Goal: Task Accomplishment & Management: Use online tool/utility

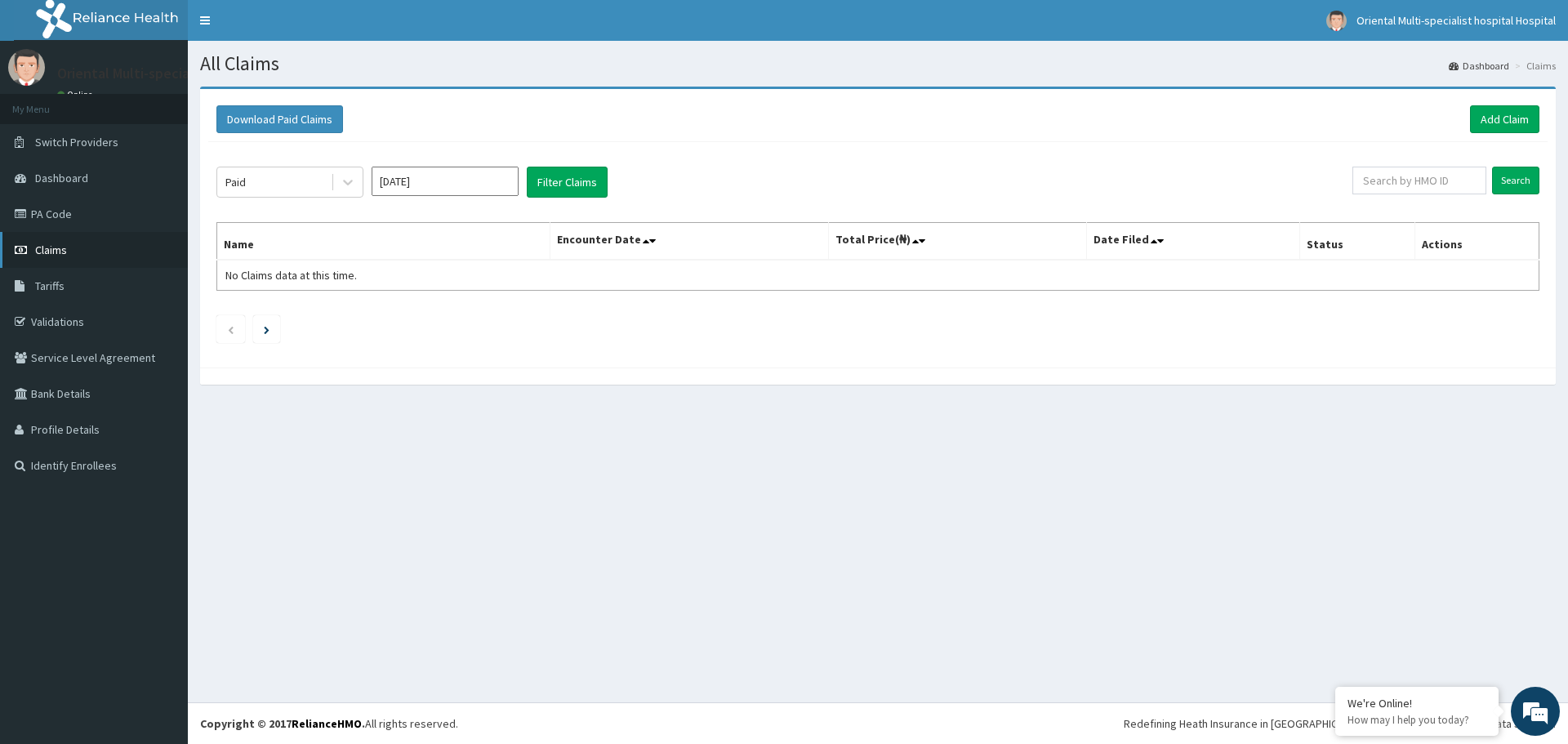
click at [82, 249] on link "Claims" at bounding box center [94, 250] width 188 height 36
click at [560, 176] on button "Filter Claims" at bounding box center [568, 181] width 81 height 31
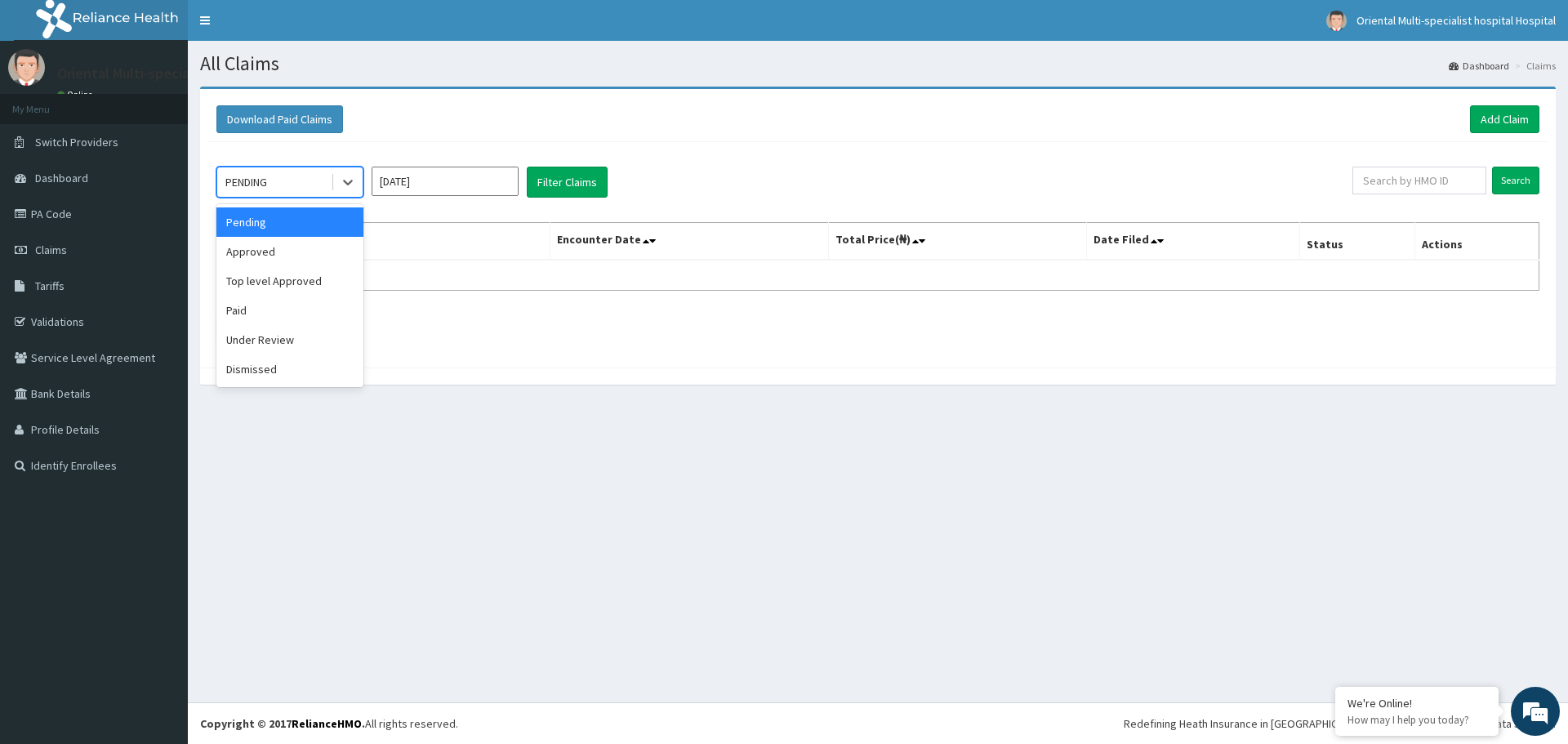
click at [278, 183] on div "PENDING" at bounding box center [273, 182] width 114 height 26
click at [262, 310] on div "Paid" at bounding box center [289, 310] width 147 height 30
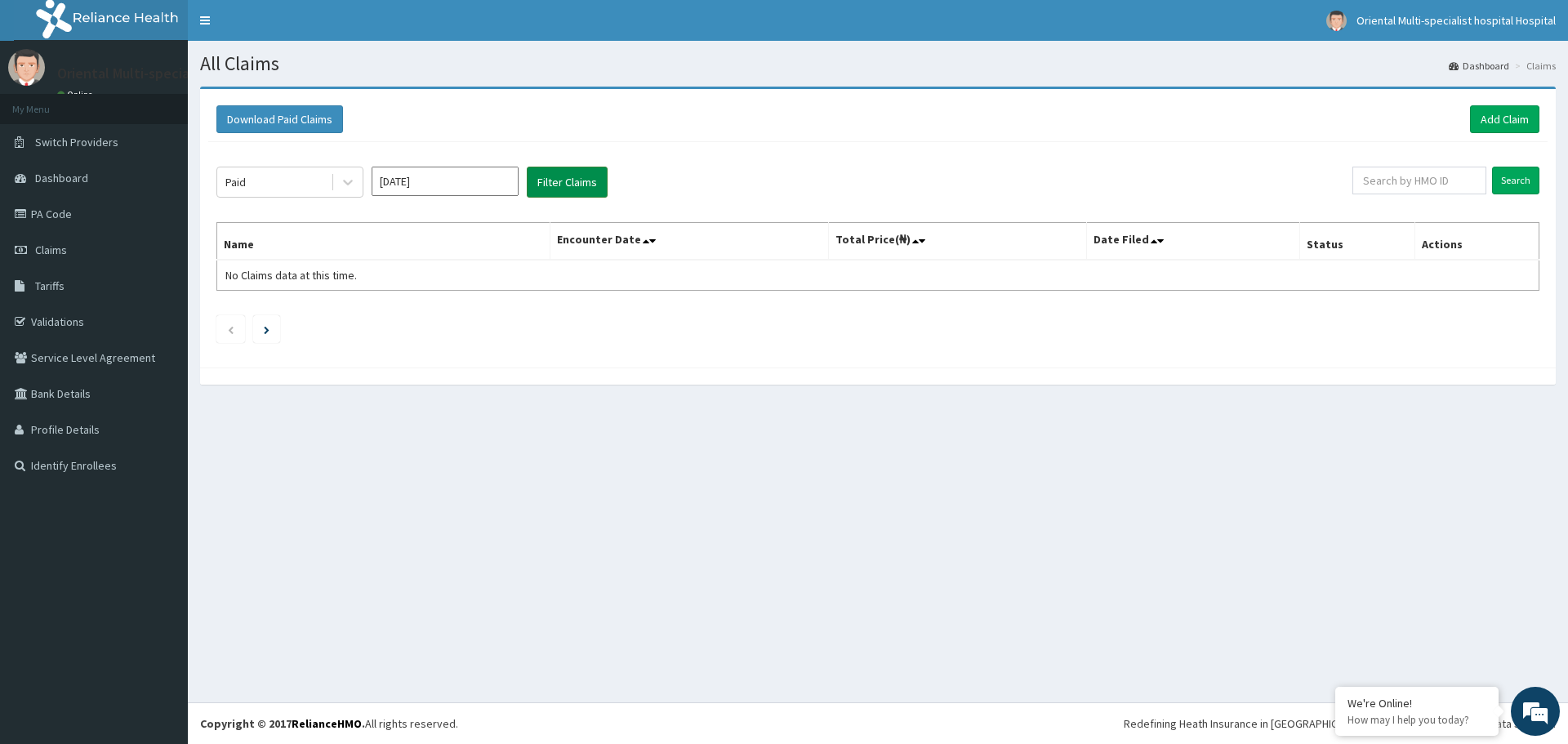
click at [574, 179] on button "Filter Claims" at bounding box center [568, 181] width 81 height 31
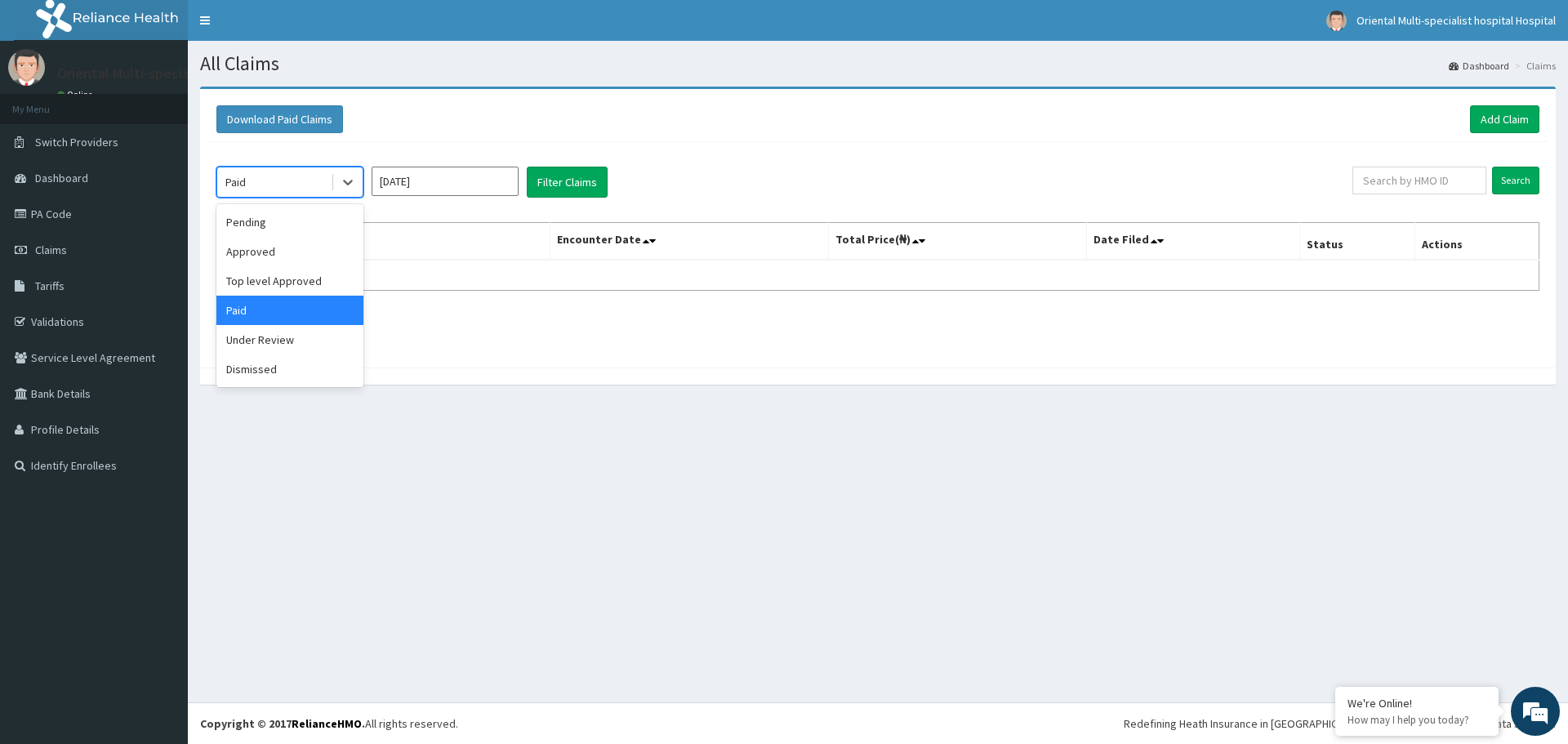
click at [290, 183] on div "Paid" at bounding box center [273, 182] width 114 height 26
click at [276, 271] on div "Top level Approved" at bounding box center [289, 281] width 147 height 30
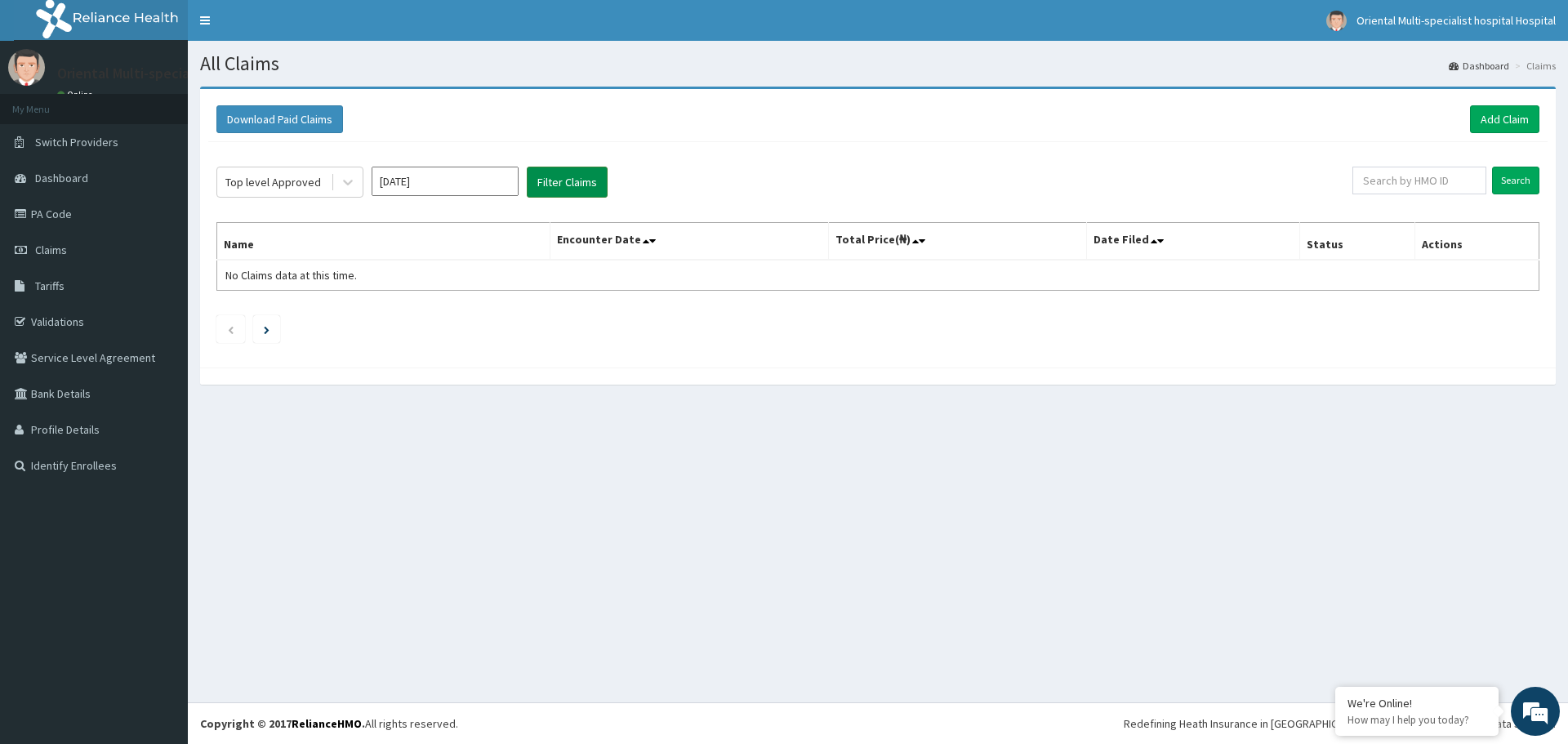
click at [578, 188] on button "Filter Claims" at bounding box center [568, 181] width 81 height 31
click at [314, 125] on button "Download Paid Claims" at bounding box center [279, 119] width 127 height 28
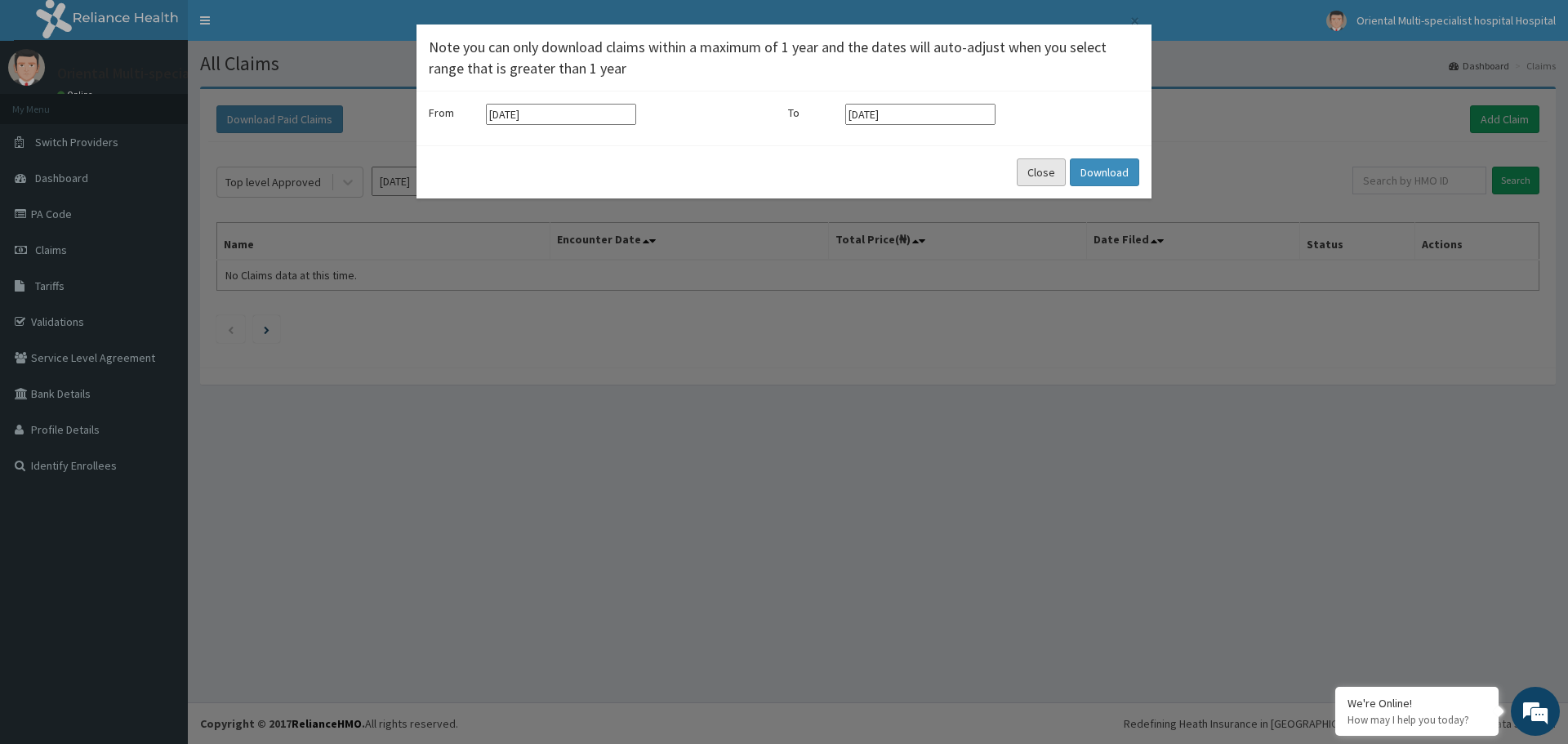
click at [1044, 169] on button "Close" at bounding box center [1040, 172] width 49 height 28
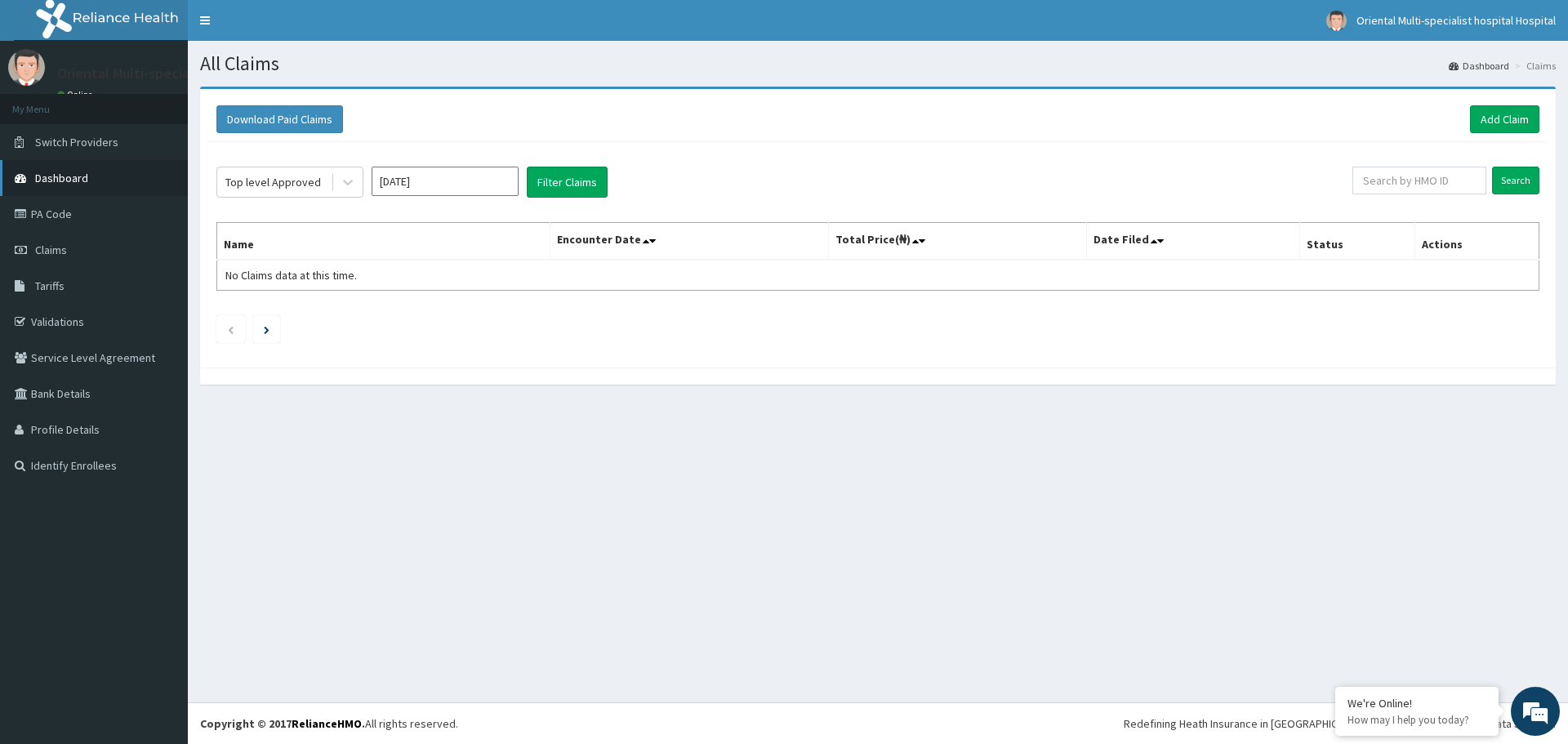
click at [77, 174] on span "Dashboard" at bounding box center [61, 177] width 53 height 15
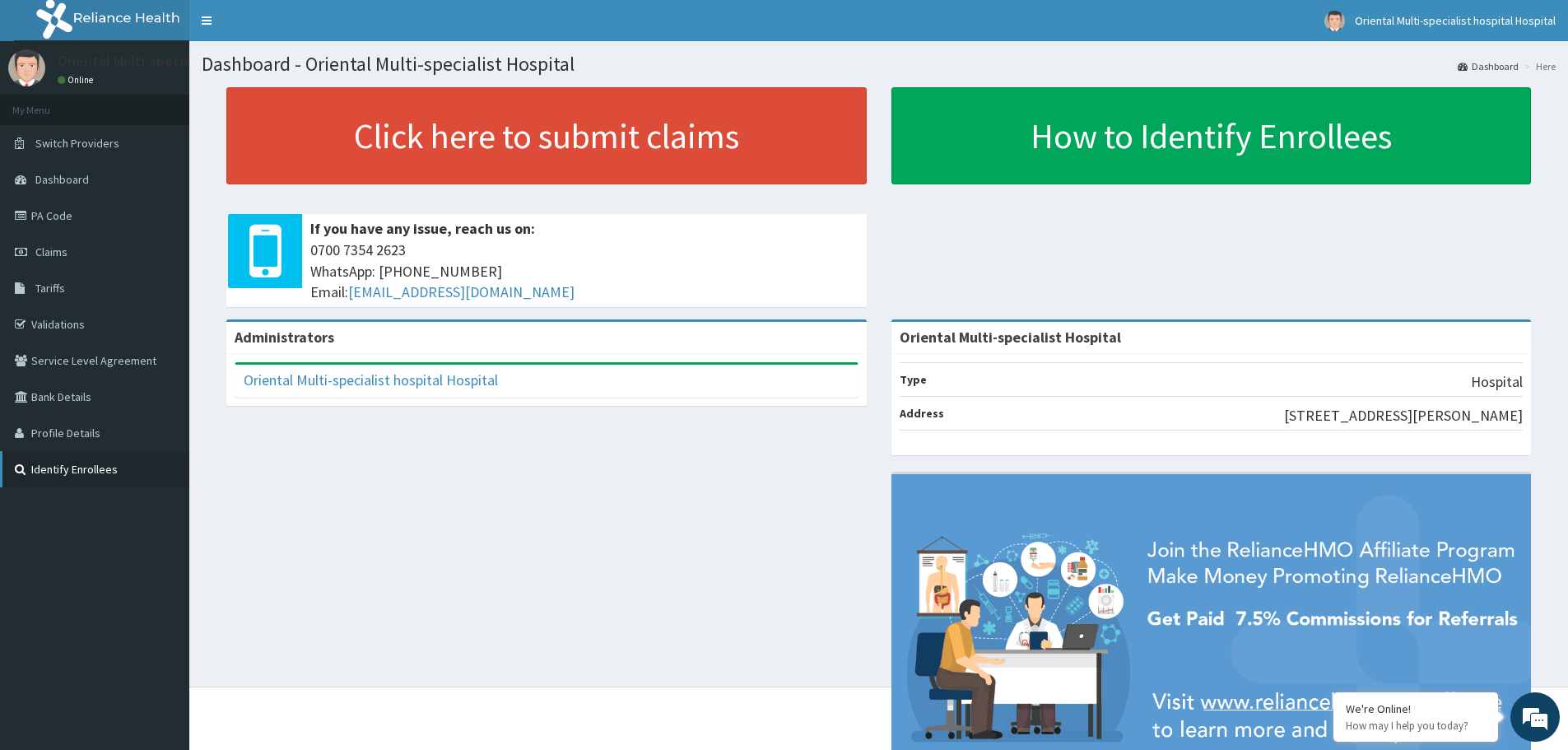
click at [85, 463] on link "Identify Enrollees" at bounding box center [95, 469] width 190 height 36
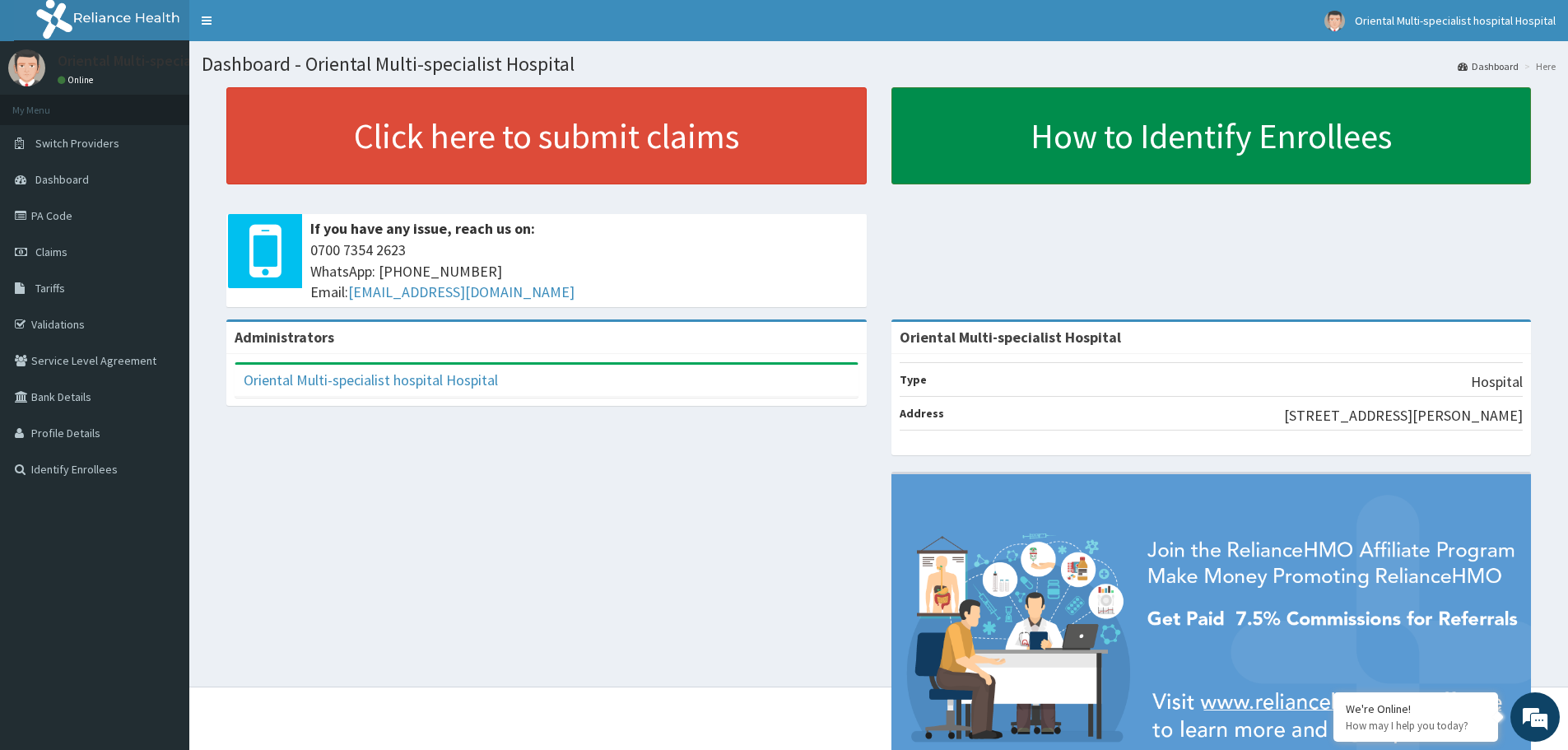
click at [1139, 148] on link "How to Identify Enrollees" at bounding box center [1211, 135] width 640 height 97
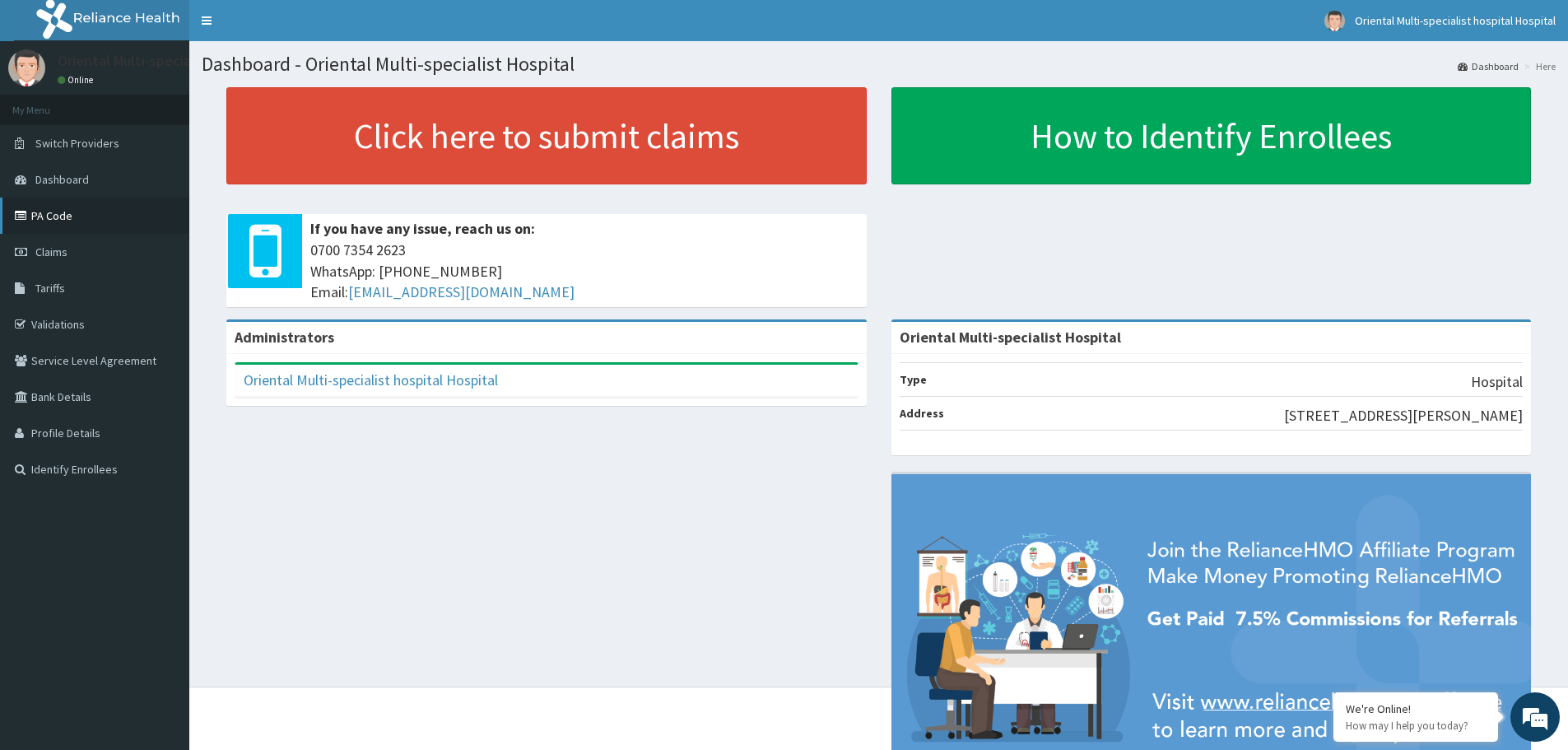
click at [64, 217] on link "PA Code" at bounding box center [95, 216] width 190 height 36
click at [61, 287] on span "Tariffs" at bounding box center [50, 288] width 30 height 15
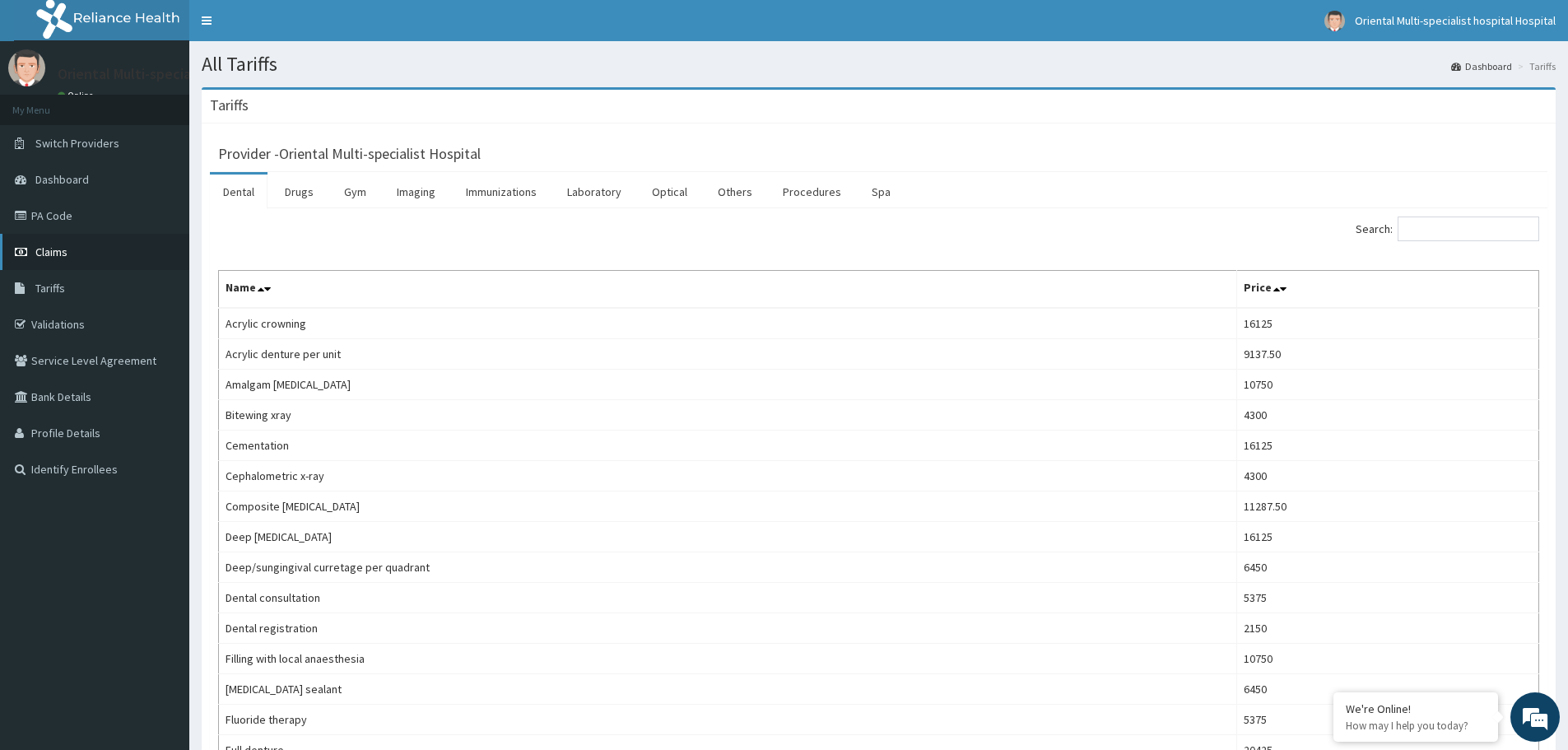
click at [59, 253] on span "Claims" at bounding box center [51, 252] width 32 height 15
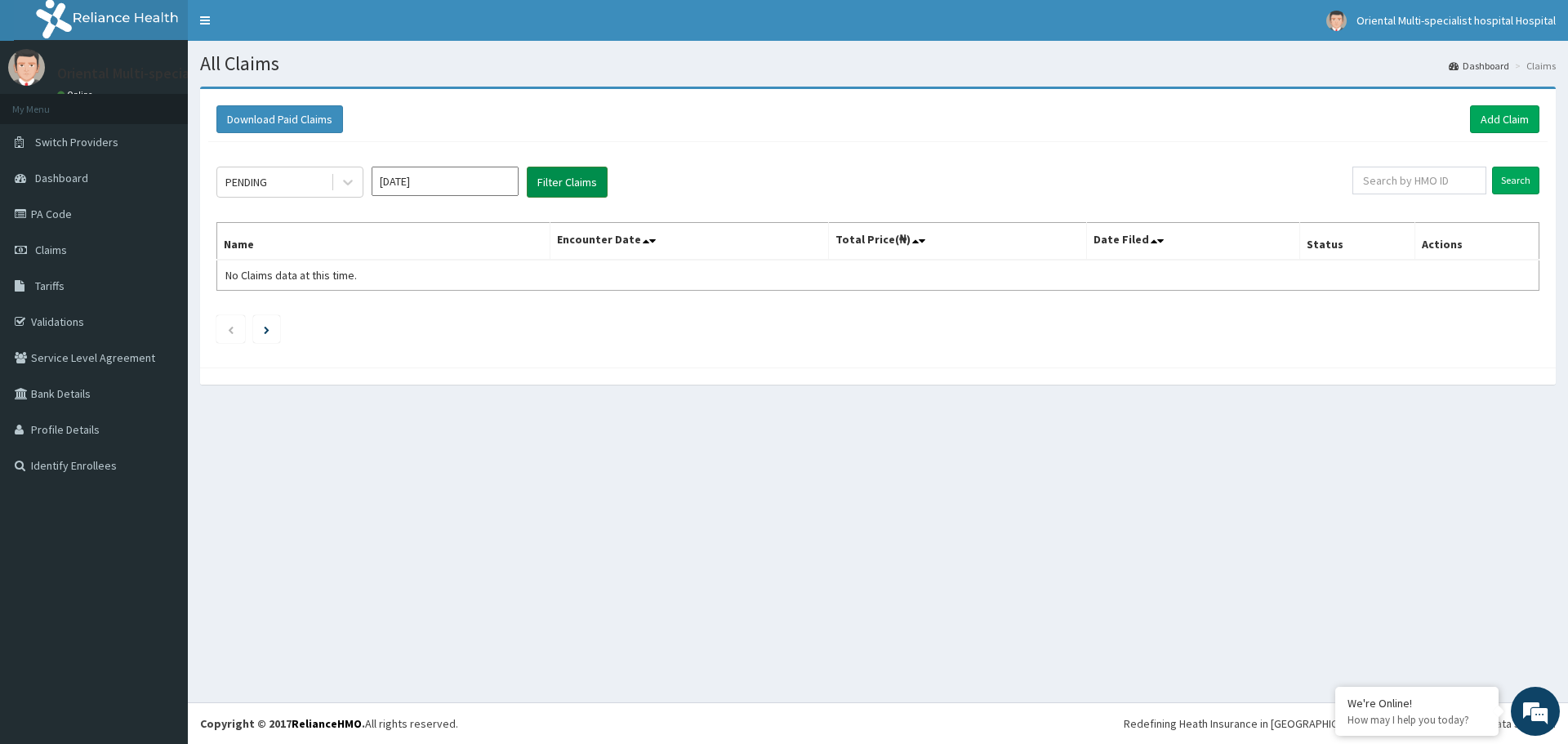
click at [562, 172] on button "Filter Claims" at bounding box center [568, 181] width 81 height 31
click at [580, 181] on button "Filter Claims" at bounding box center [568, 181] width 81 height 31
click at [439, 187] on input "Aug 2025" at bounding box center [445, 181] width 147 height 30
click at [452, 318] on div "Aug" at bounding box center [445, 317] width 33 height 30
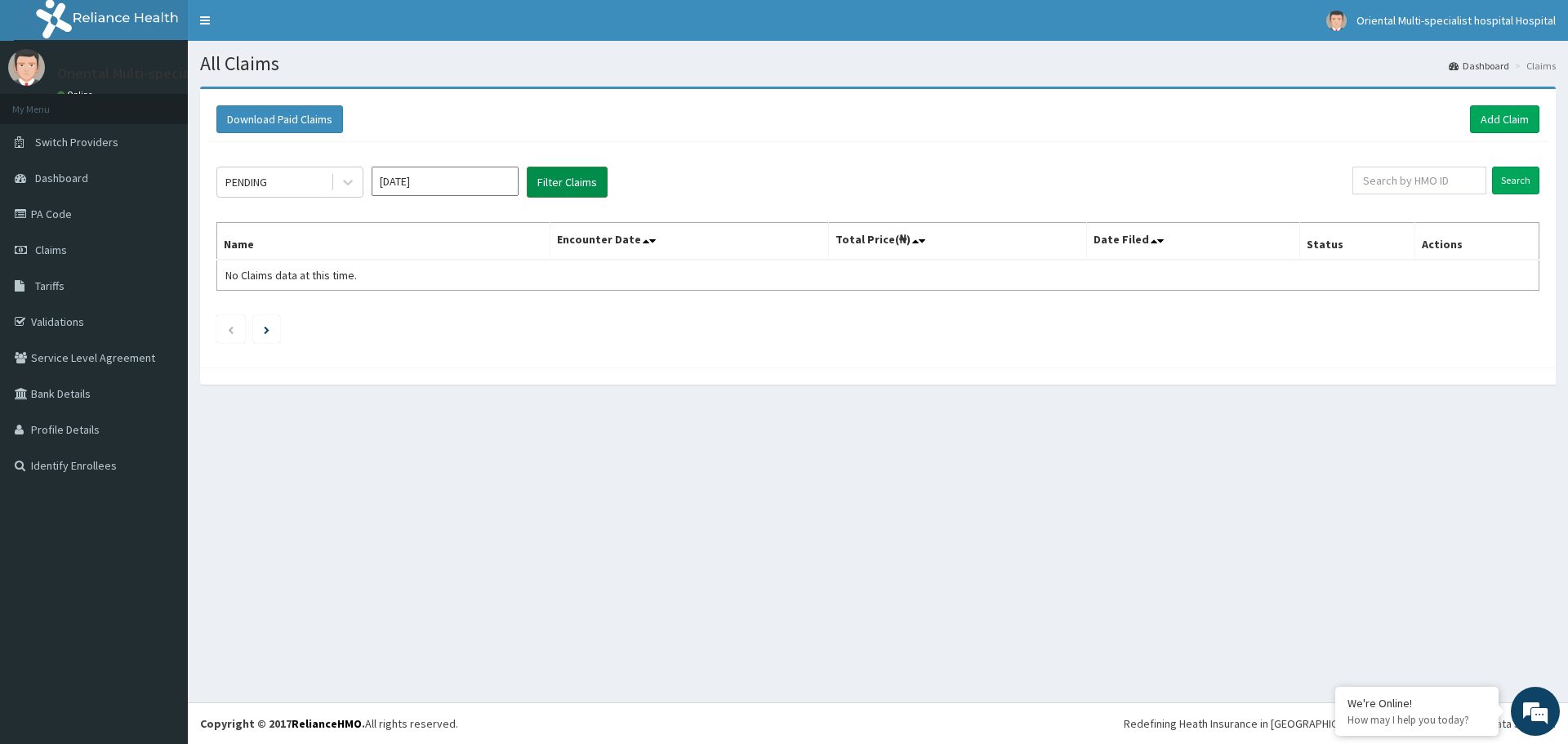
click at [574, 183] on button "Filter Claims" at bounding box center [568, 181] width 81 height 31
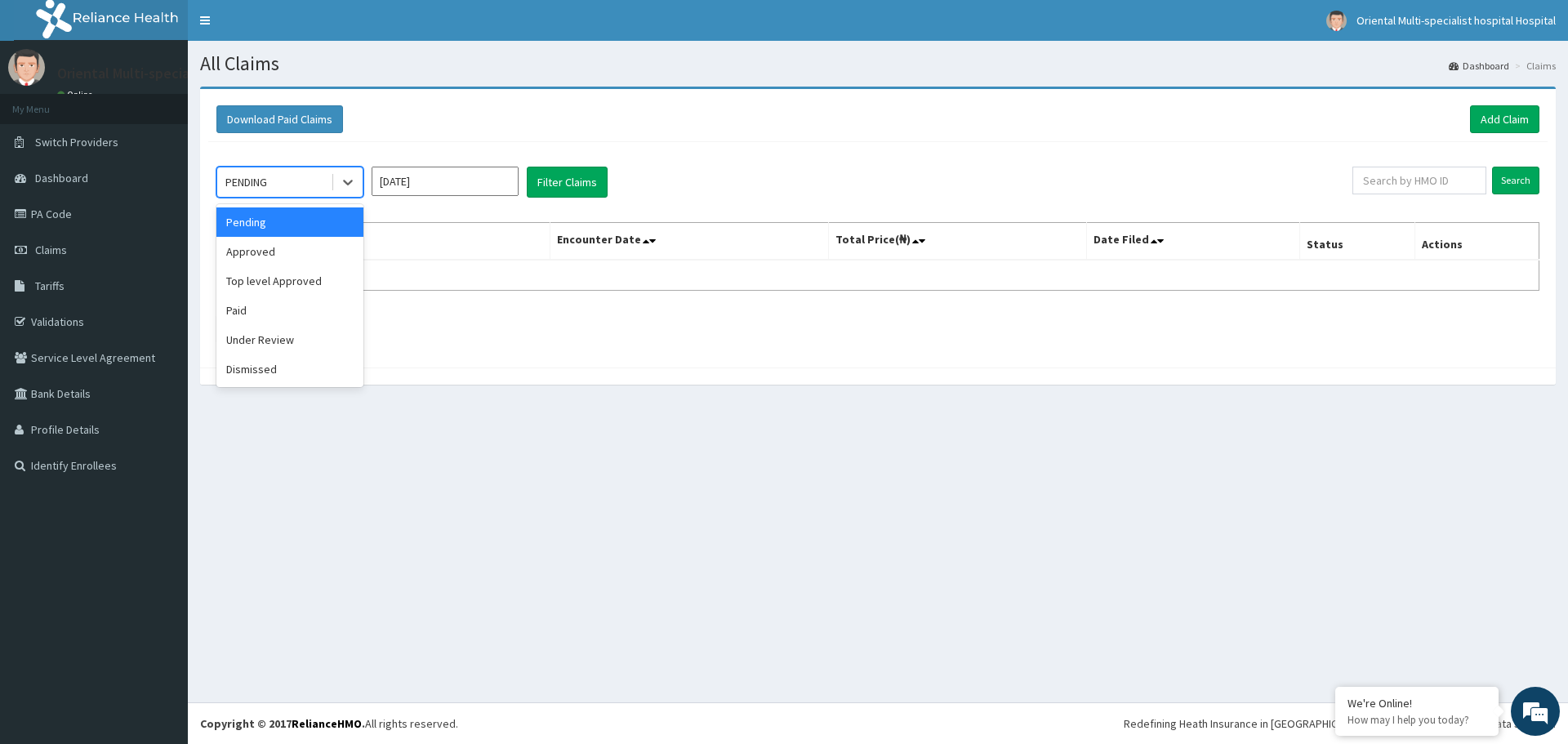
click at [299, 176] on div "PENDING" at bounding box center [273, 182] width 114 height 26
click at [272, 256] on div "Approved" at bounding box center [289, 252] width 147 height 30
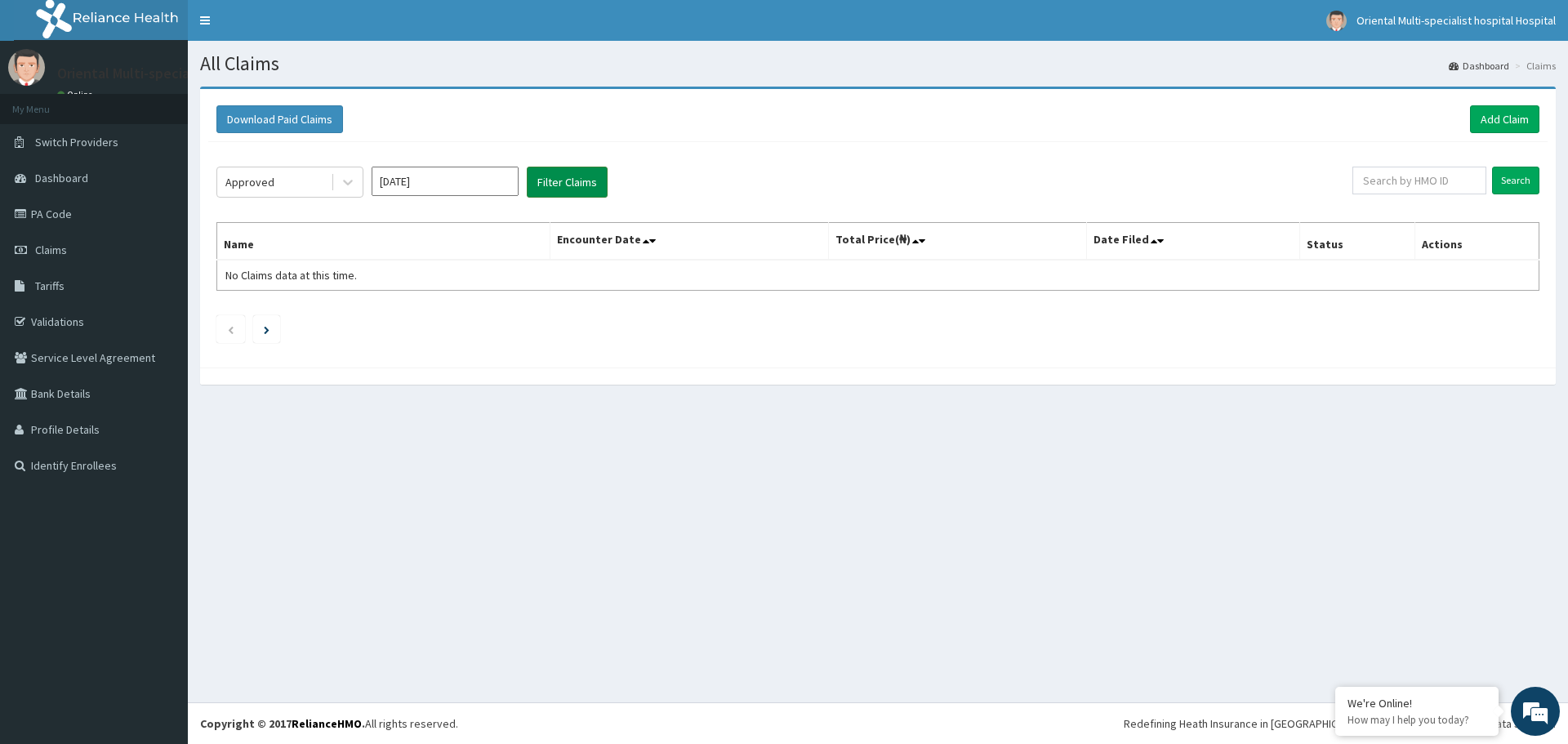
click at [557, 179] on button "Filter Claims" at bounding box center [568, 181] width 81 height 31
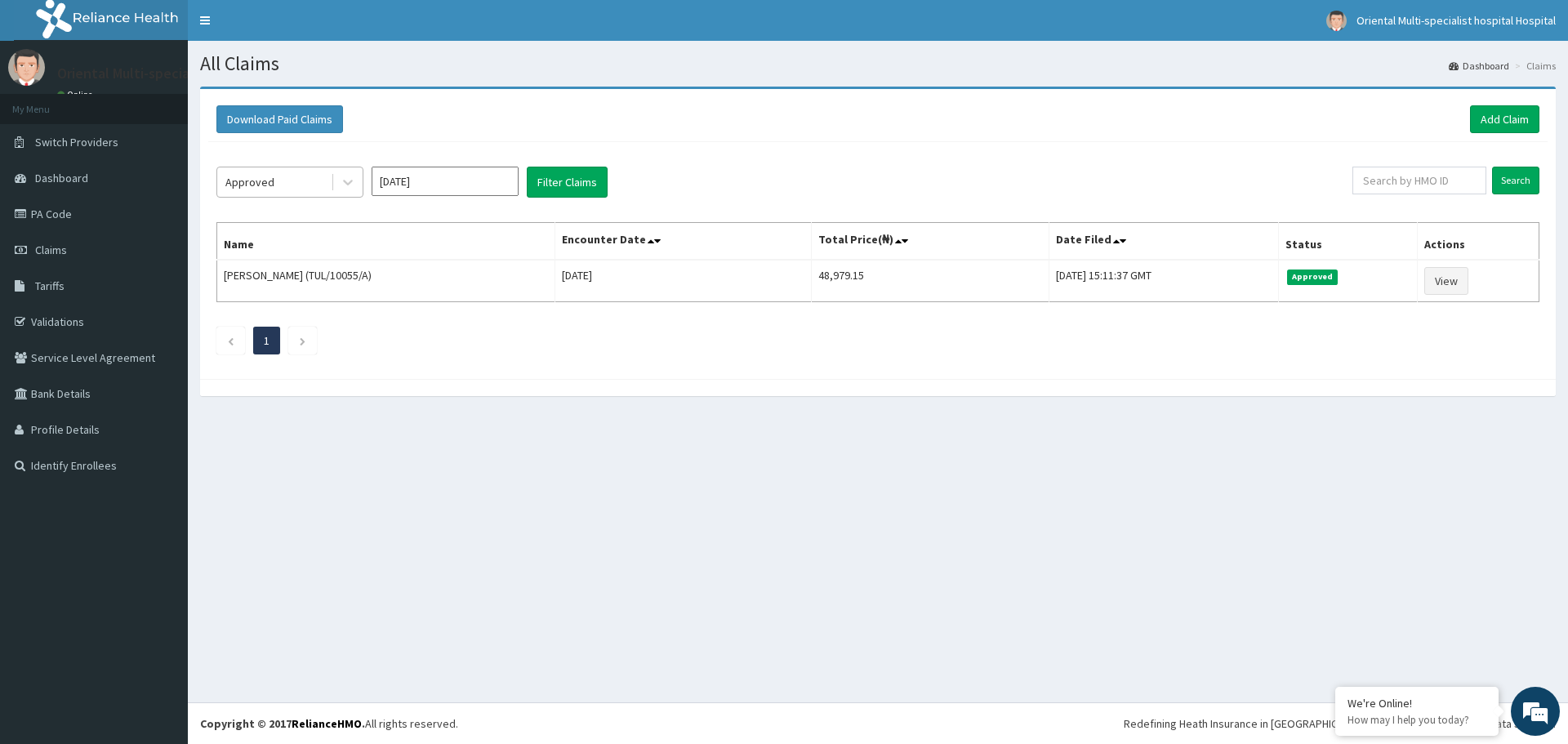
click at [275, 178] on div "Approved" at bounding box center [273, 182] width 114 height 26
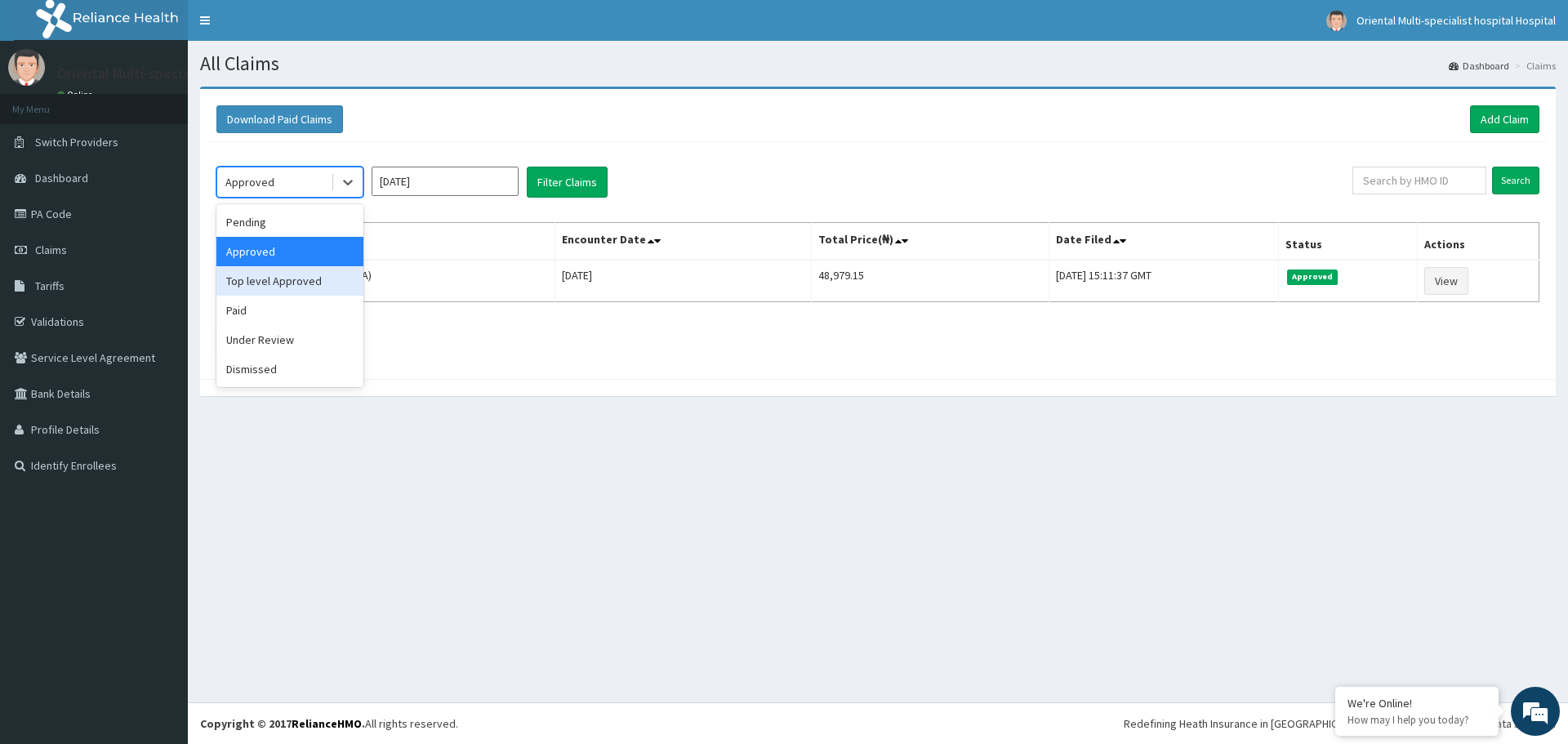
click at [290, 274] on div "Top level Approved" at bounding box center [289, 281] width 147 height 30
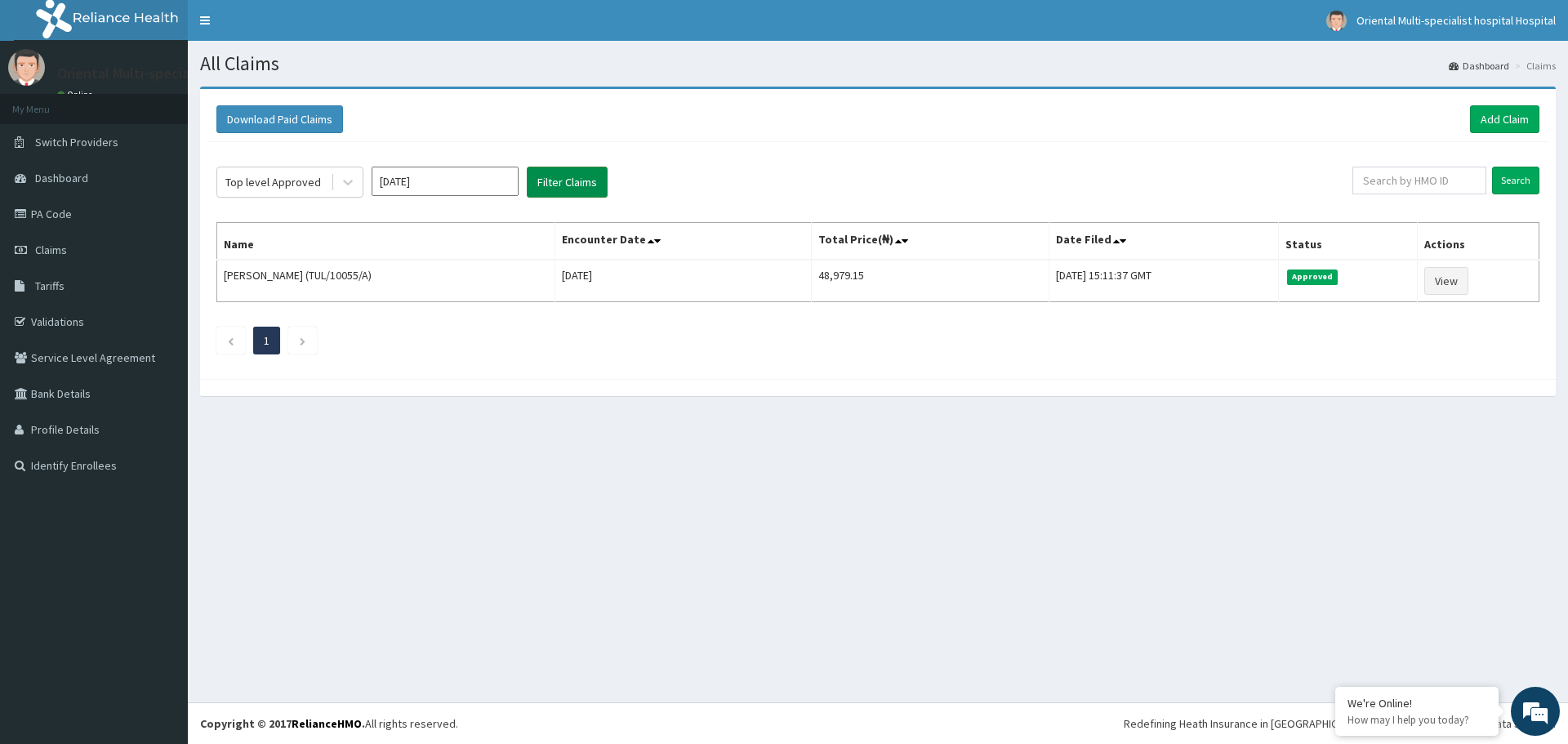
click at [565, 183] on button "Filter Claims" at bounding box center [568, 181] width 81 height 31
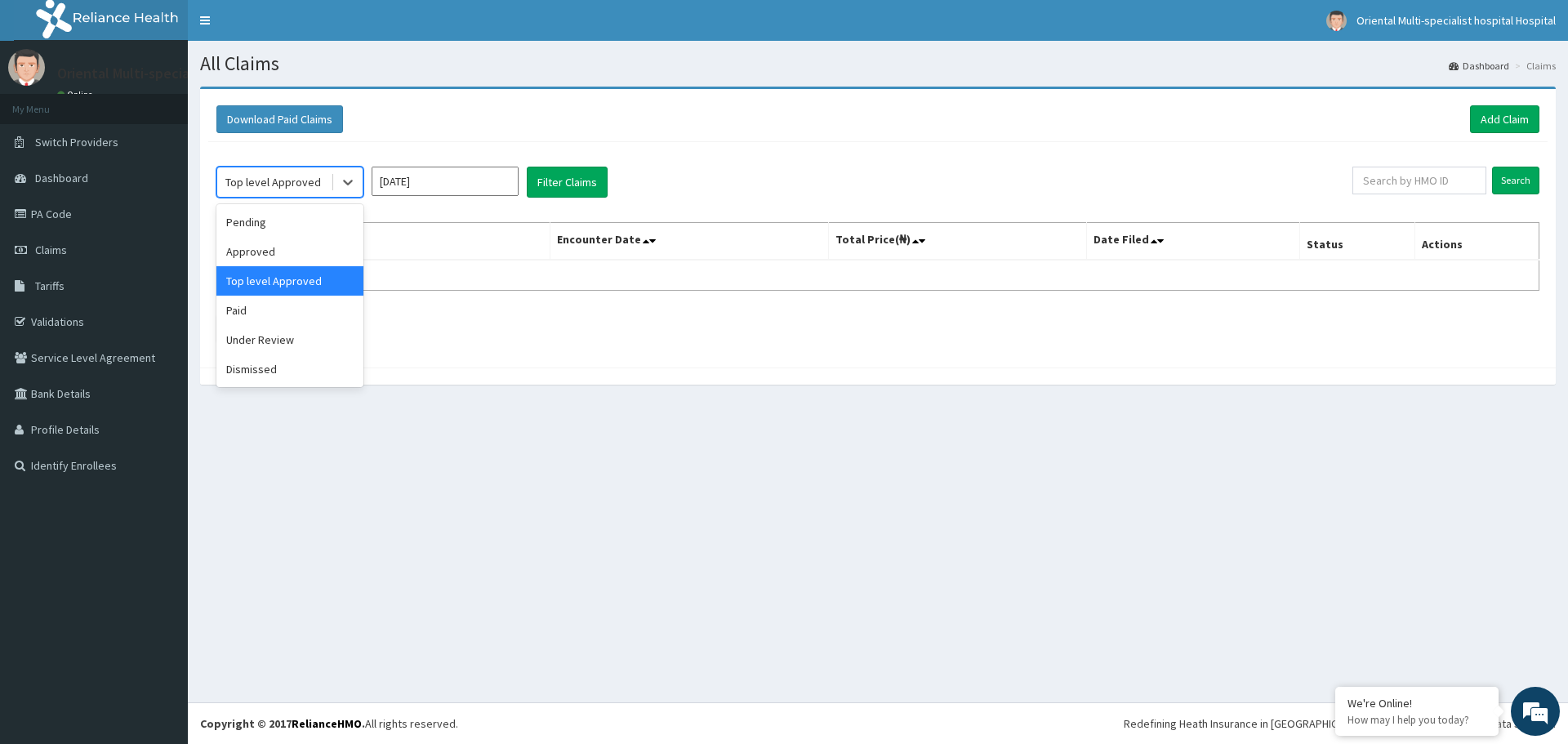
click at [271, 181] on div "Top level Approved" at bounding box center [272, 182] width 95 height 16
click at [290, 340] on div "Under Review" at bounding box center [289, 340] width 147 height 30
click at [567, 195] on button "Filter Claims" at bounding box center [568, 181] width 81 height 31
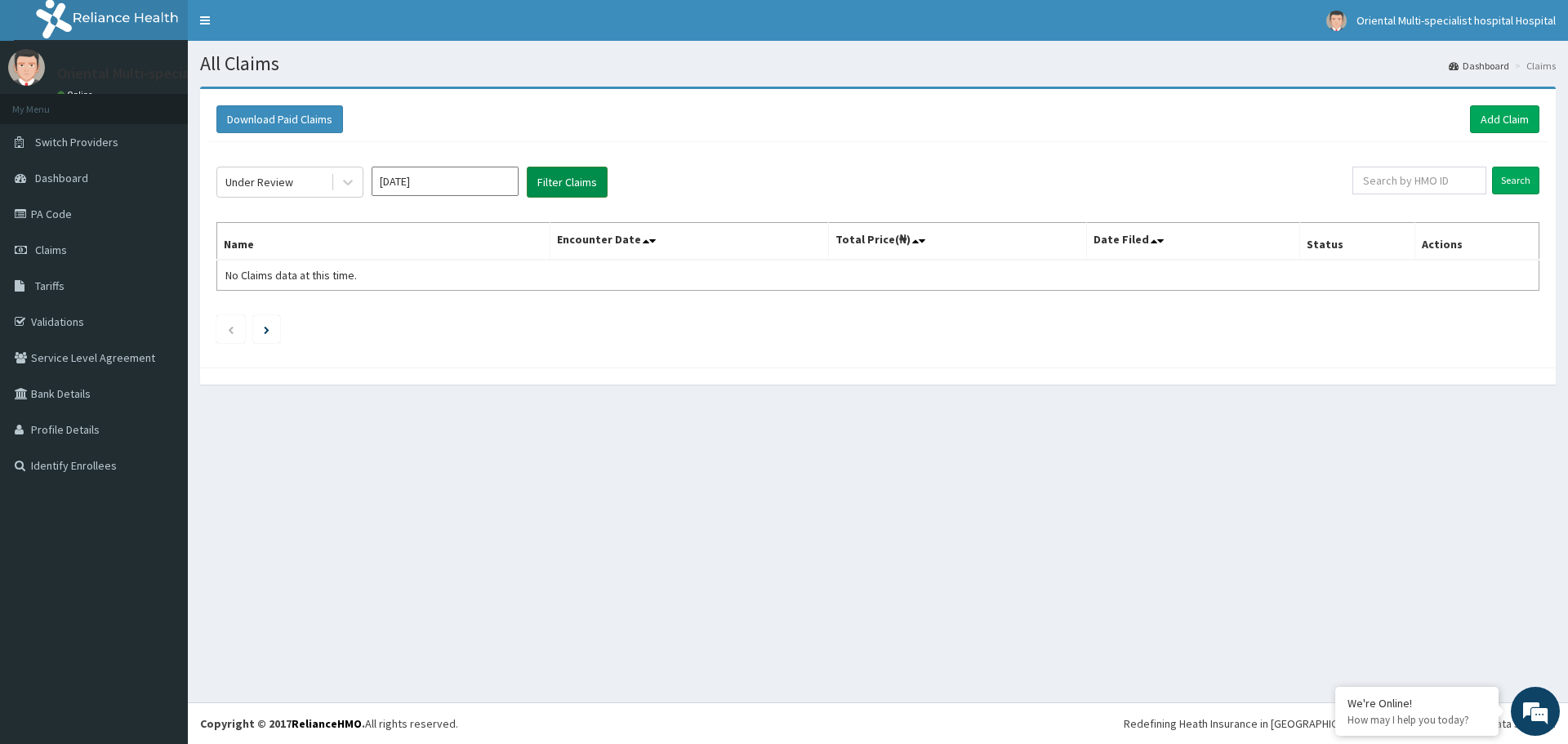
click at [567, 189] on button "Filter Claims" at bounding box center [568, 181] width 81 height 31
click at [469, 189] on input "Aug 2025" at bounding box center [445, 181] width 147 height 30
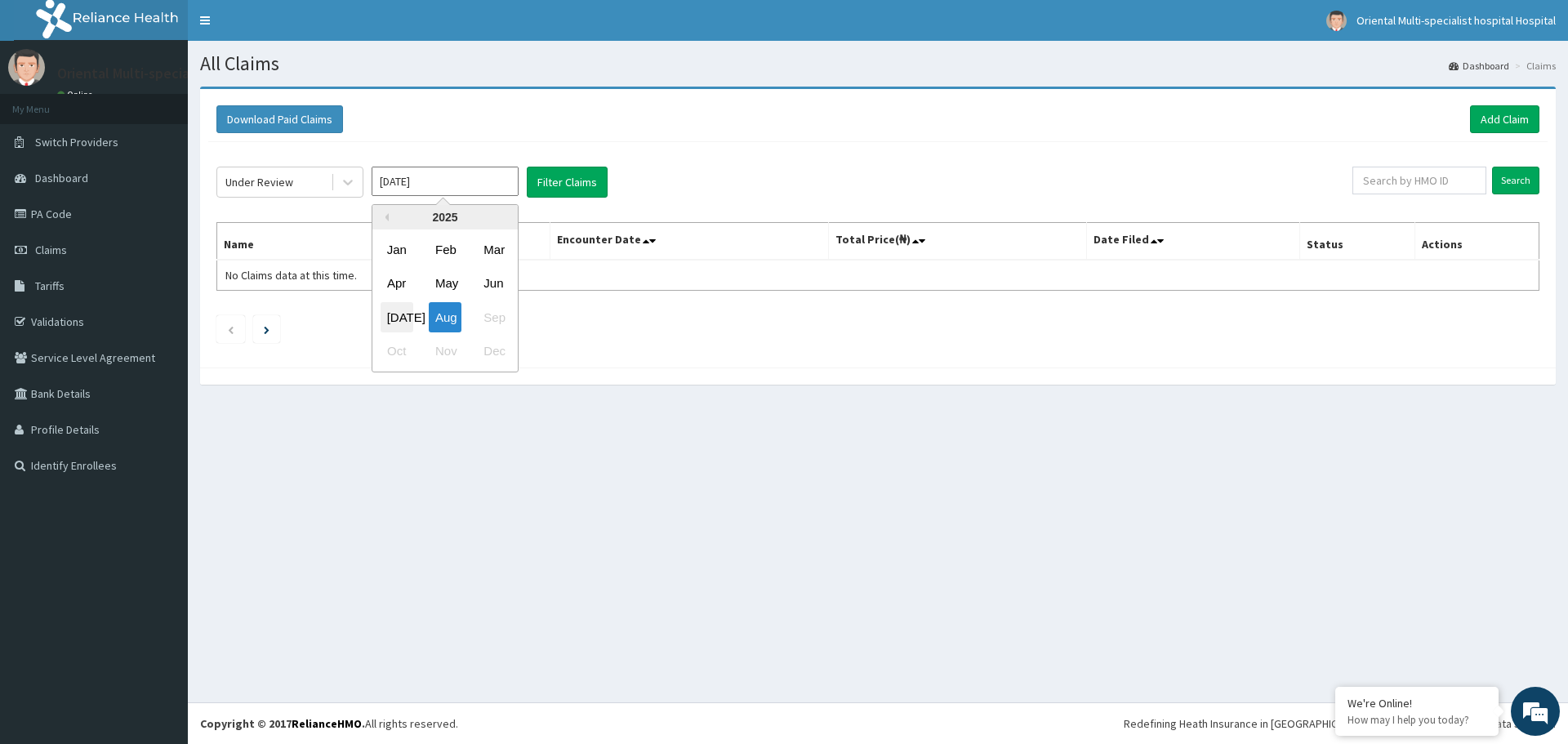
click at [400, 319] on div "Jul" at bounding box center [396, 317] width 33 height 30
type input "Jul 2025"
click at [575, 180] on button "Filter Claims" at bounding box center [568, 181] width 81 height 31
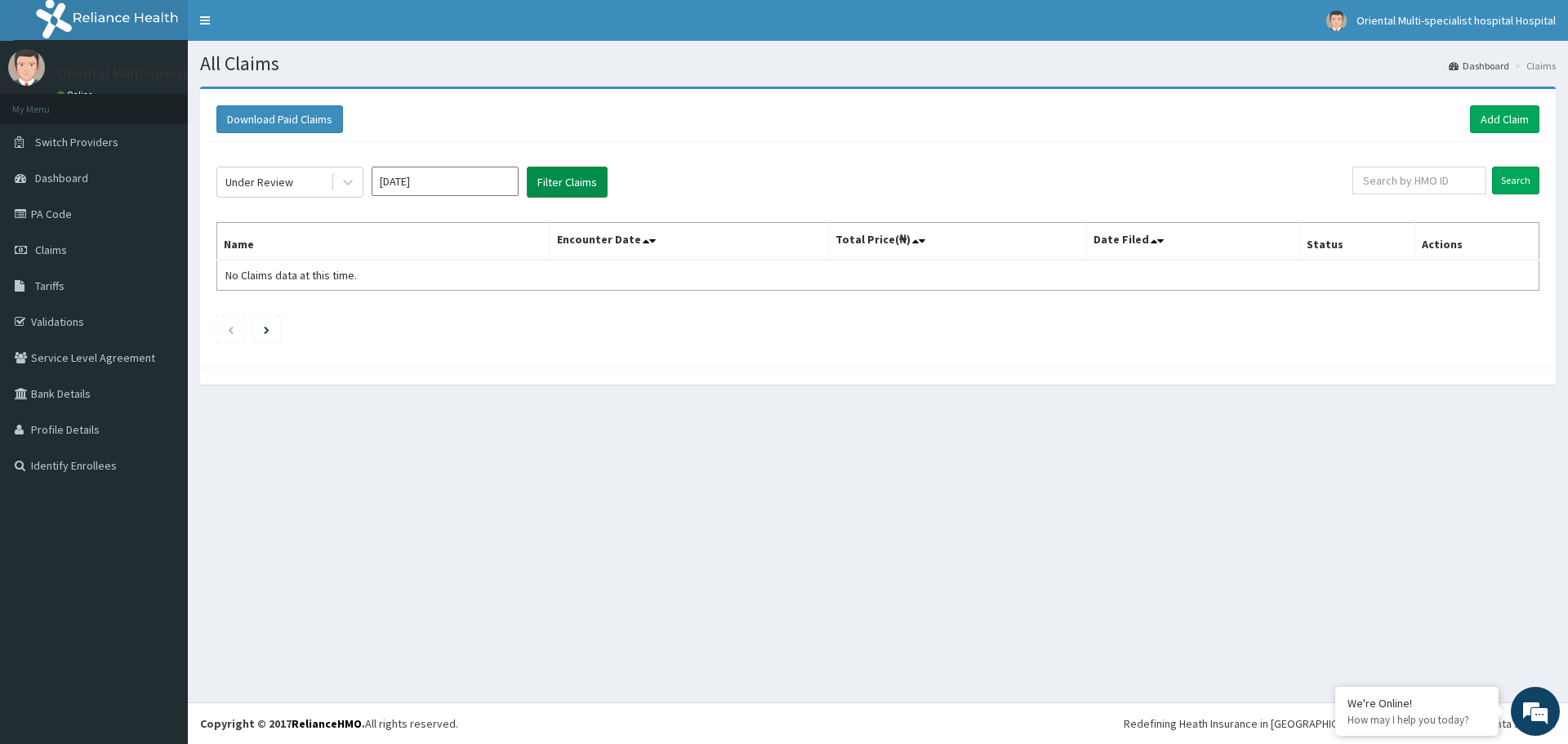
click at [575, 180] on button "Filter Claims" at bounding box center [568, 181] width 81 height 31
click at [59, 169] on link "Dashboard" at bounding box center [94, 178] width 188 height 36
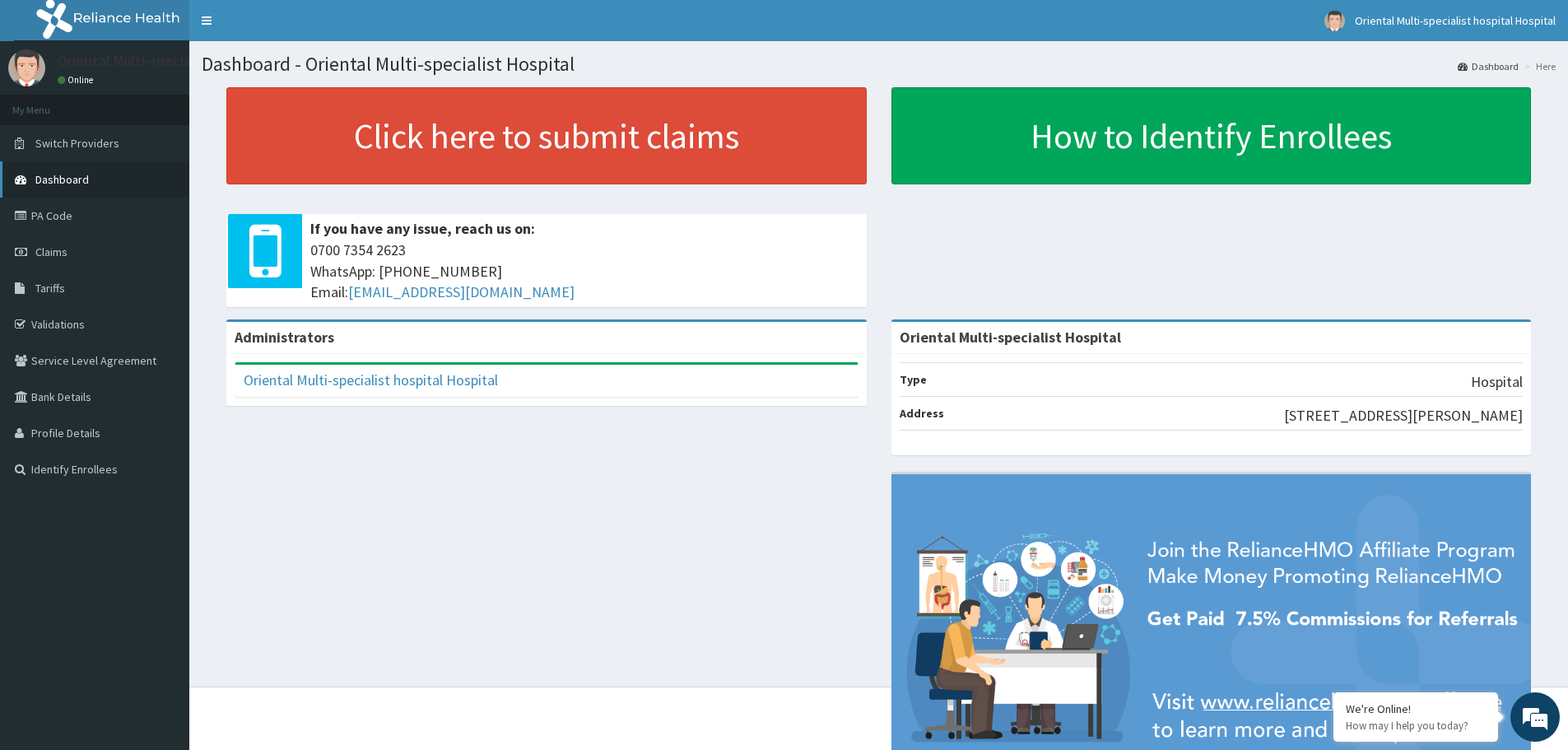
click at [58, 183] on span "Dashboard" at bounding box center [62, 179] width 54 height 15
